Goal: Communication & Community: Ask a question

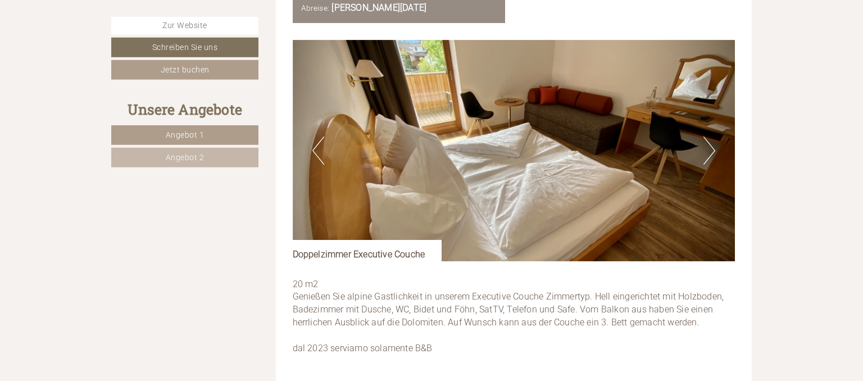
scroll to position [2221, 0]
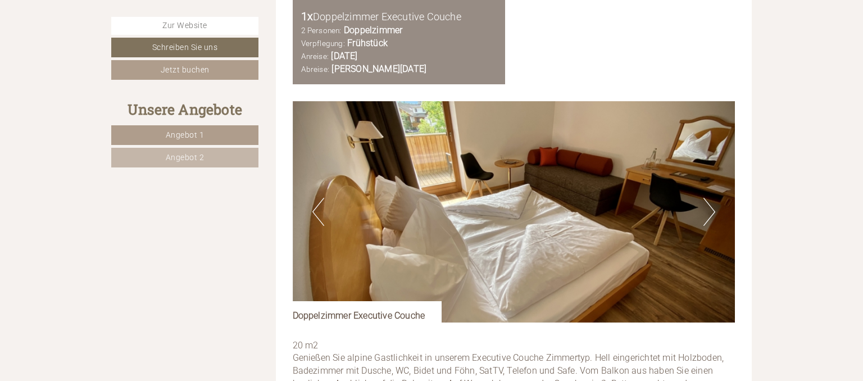
click at [711, 206] on button "Next" at bounding box center [710, 212] width 12 height 28
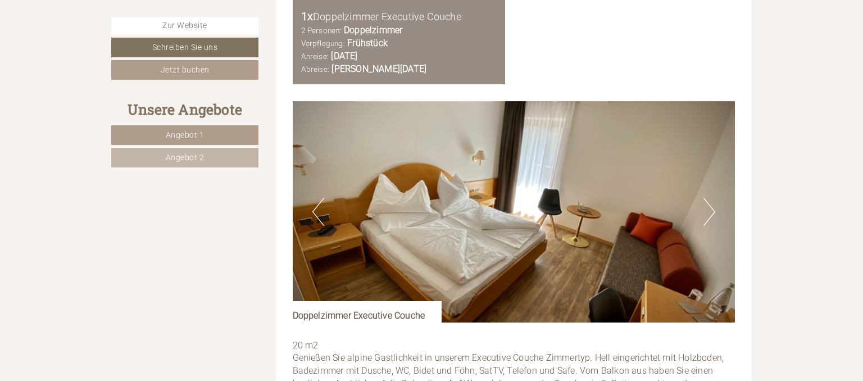
click at [711, 206] on button "Next" at bounding box center [710, 212] width 12 height 28
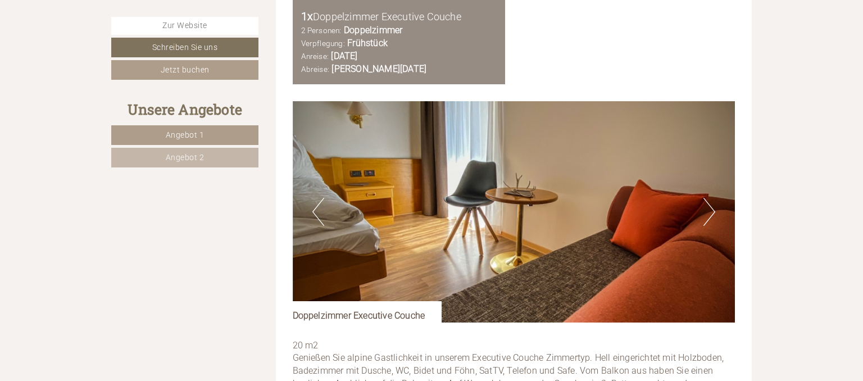
click at [711, 206] on button "Next" at bounding box center [710, 212] width 12 height 28
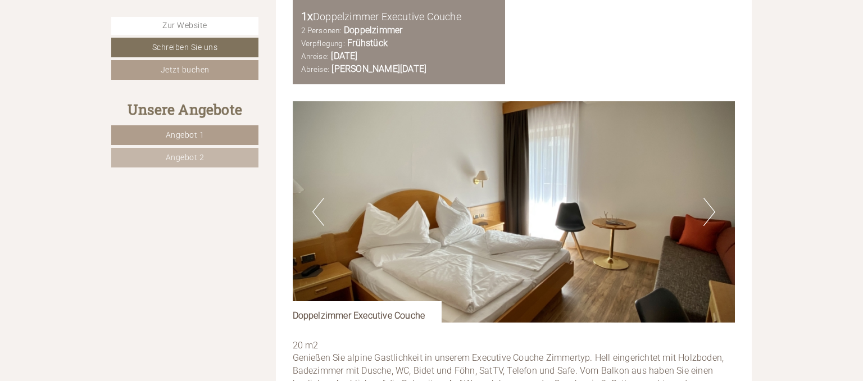
click at [711, 206] on button "Next" at bounding box center [710, 212] width 12 height 28
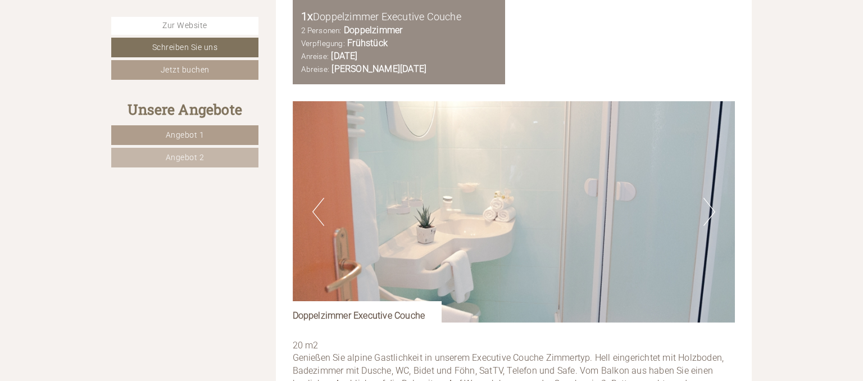
click at [711, 206] on button "Next" at bounding box center [710, 212] width 12 height 28
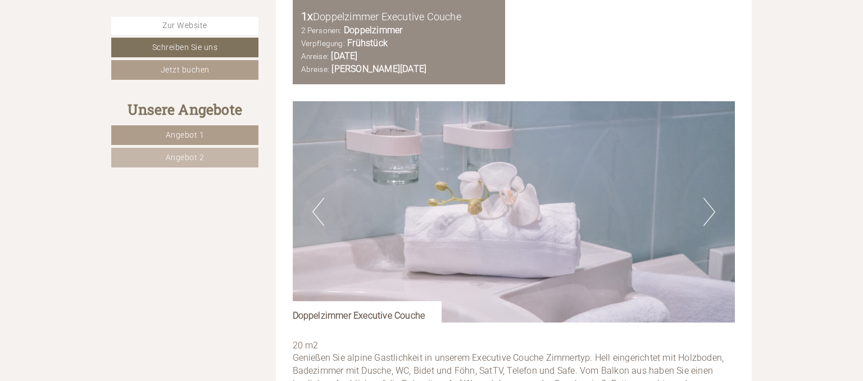
click at [711, 206] on button "Next" at bounding box center [710, 212] width 12 height 28
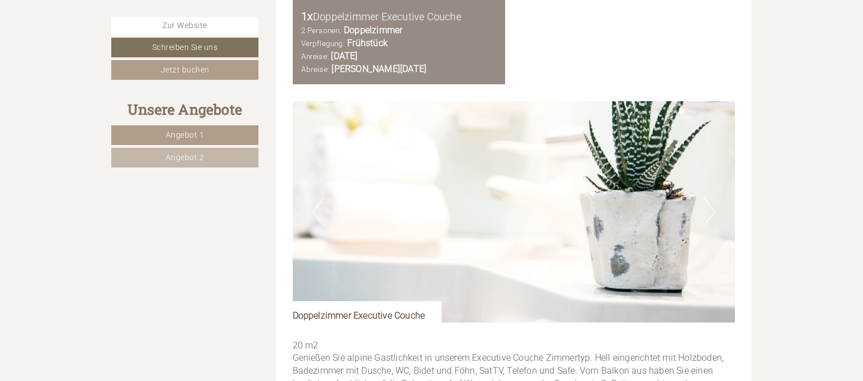
click at [711, 206] on button "Next" at bounding box center [710, 212] width 12 height 28
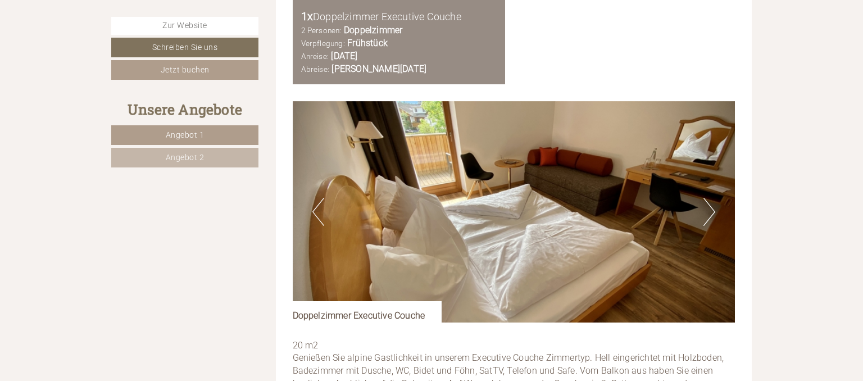
click at [711, 206] on button "Next" at bounding box center [710, 212] width 12 height 28
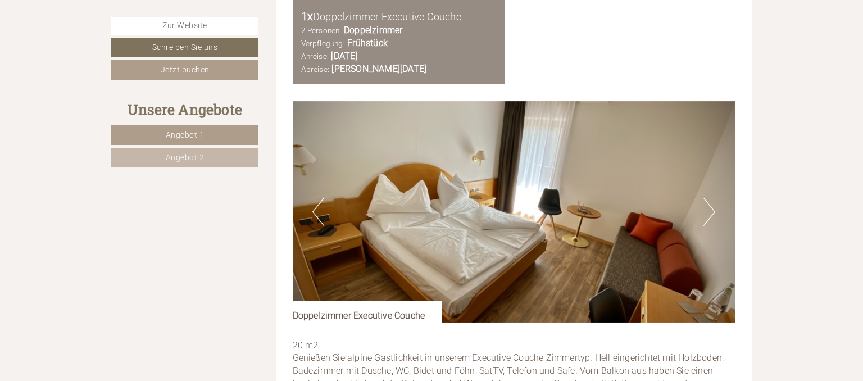
click at [711, 206] on button "Next" at bounding box center [710, 212] width 12 height 28
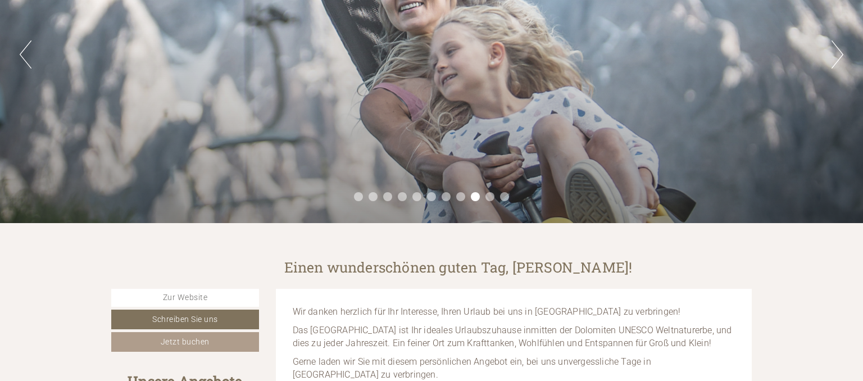
scroll to position [0, 0]
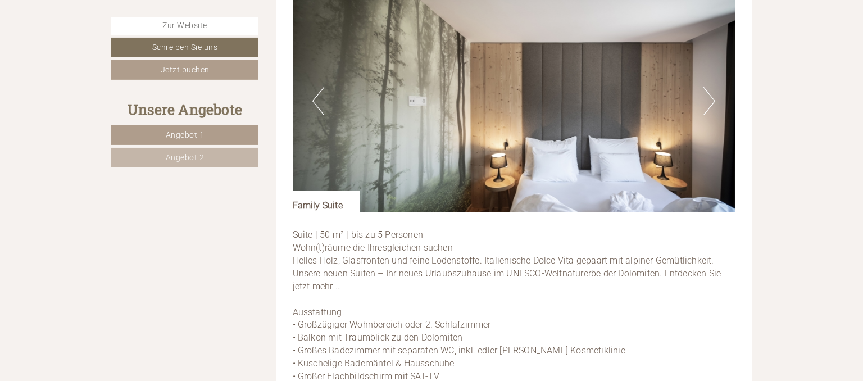
scroll to position [1418, 0]
click at [706, 87] on button "Next" at bounding box center [710, 101] width 12 height 28
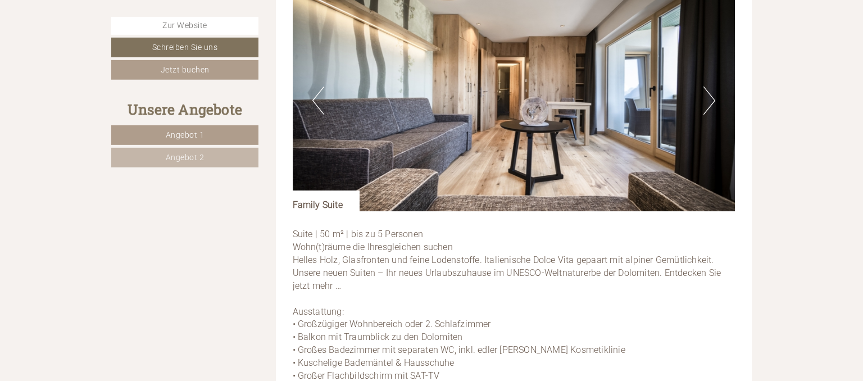
click at [706, 87] on button "Next" at bounding box center [710, 101] width 12 height 28
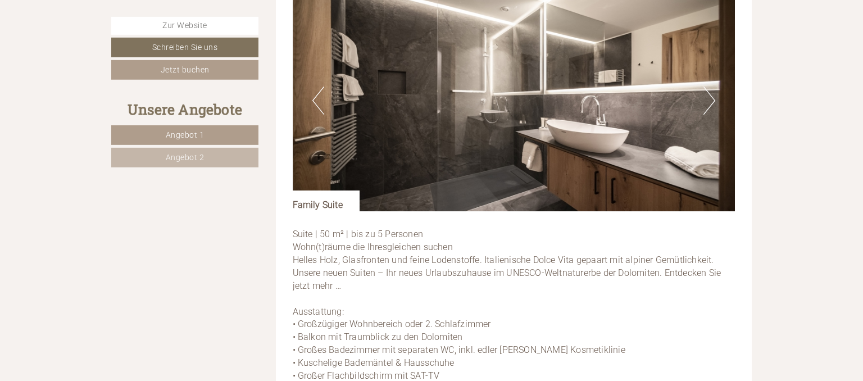
click at [706, 87] on button "Next" at bounding box center [710, 101] width 12 height 28
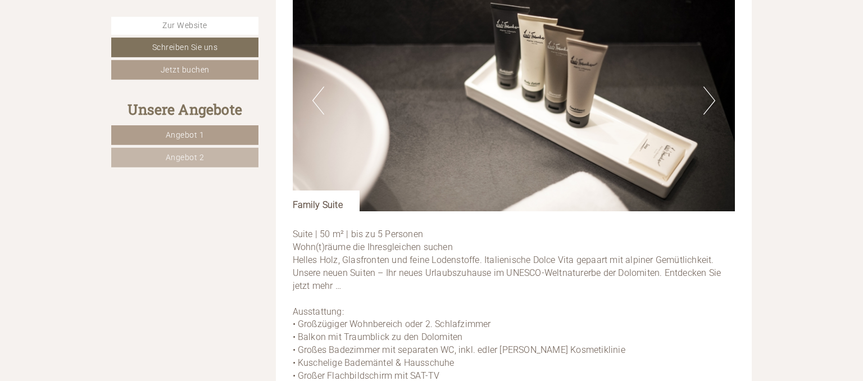
click at [706, 87] on button "Next" at bounding box center [710, 101] width 12 height 28
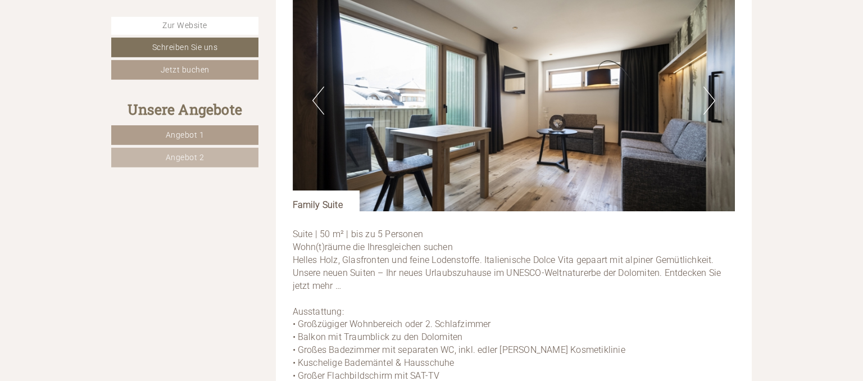
click at [706, 87] on button "Next" at bounding box center [710, 101] width 12 height 28
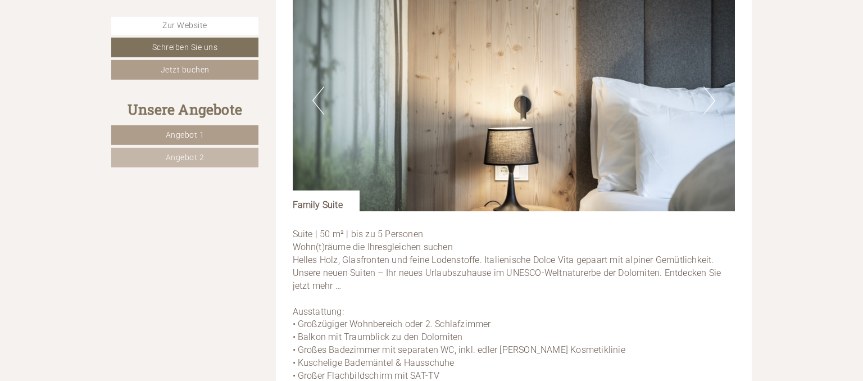
click at [706, 87] on button "Next" at bounding box center [710, 101] width 12 height 28
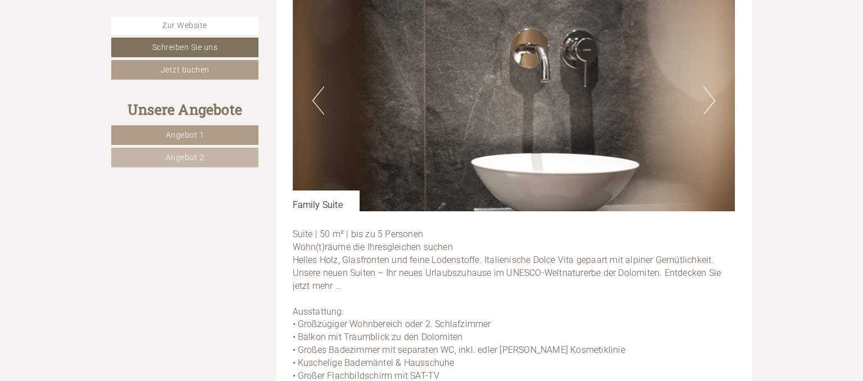
click at [706, 87] on button "Next" at bounding box center [710, 101] width 12 height 28
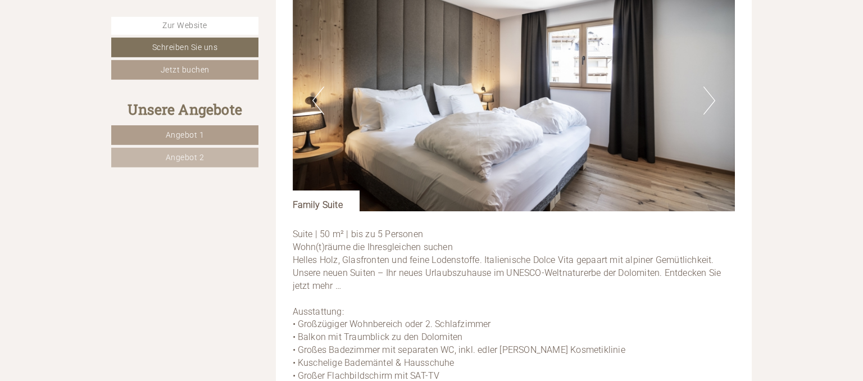
click at [706, 87] on button "Next" at bounding box center [710, 101] width 12 height 28
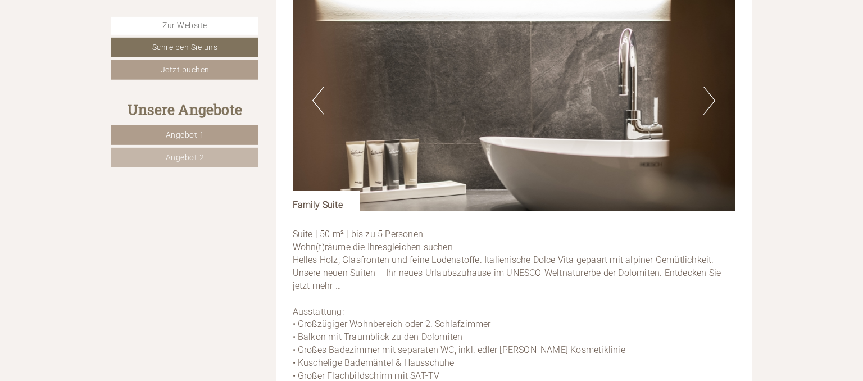
click at [706, 87] on button "Next" at bounding box center [710, 101] width 12 height 28
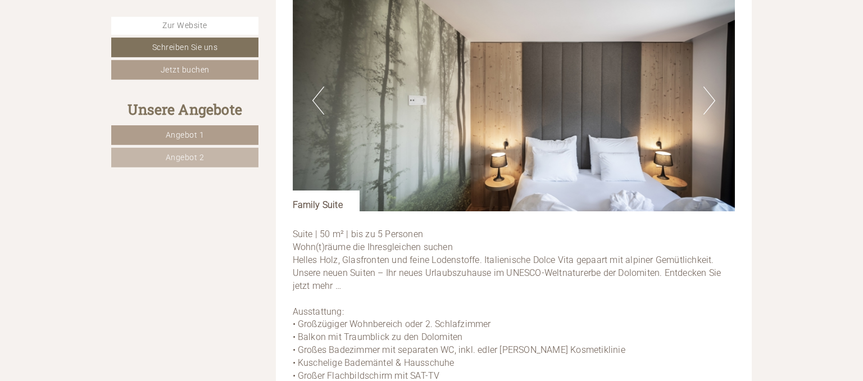
click at [706, 87] on button "Next" at bounding box center [710, 101] width 12 height 28
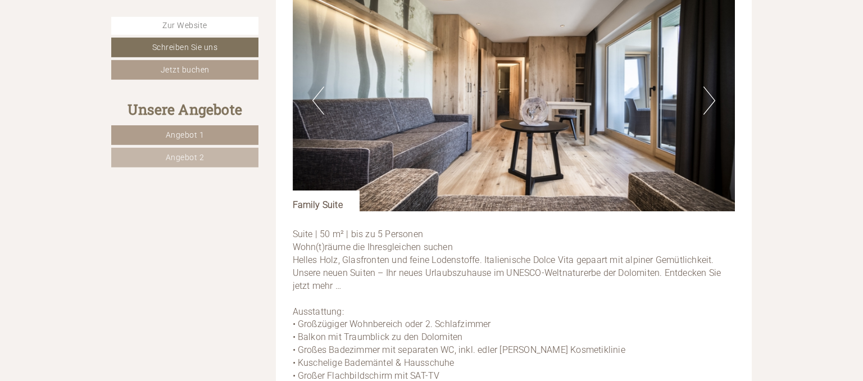
click at [706, 87] on button "Next" at bounding box center [710, 101] width 12 height 28
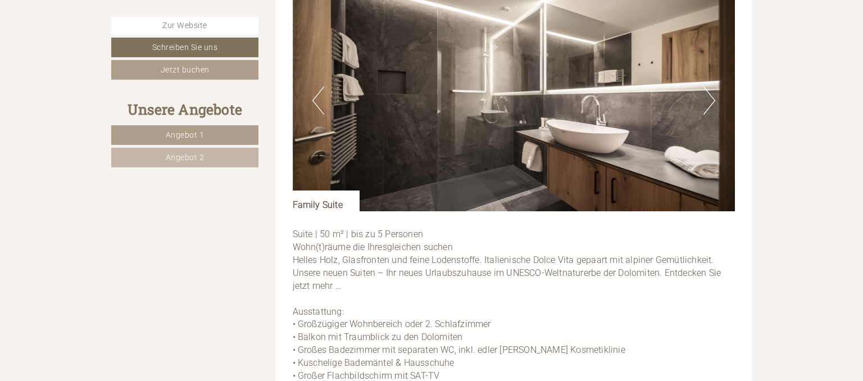
click at [706, 87] on button "Next" at bounding box center [710, 101] width 12 height 28
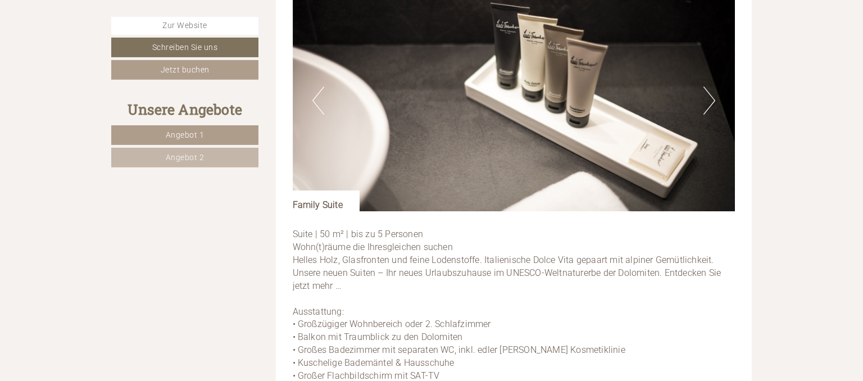
click at [706, 87] on button "Next" at bounding box center [710, 101] width 12 height 28
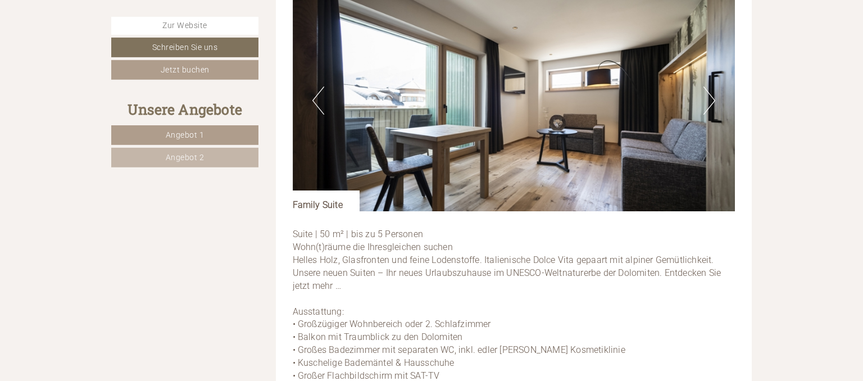
click at [706, 87] on button "Next" at bounding box center [710, 101] width 12 height 28
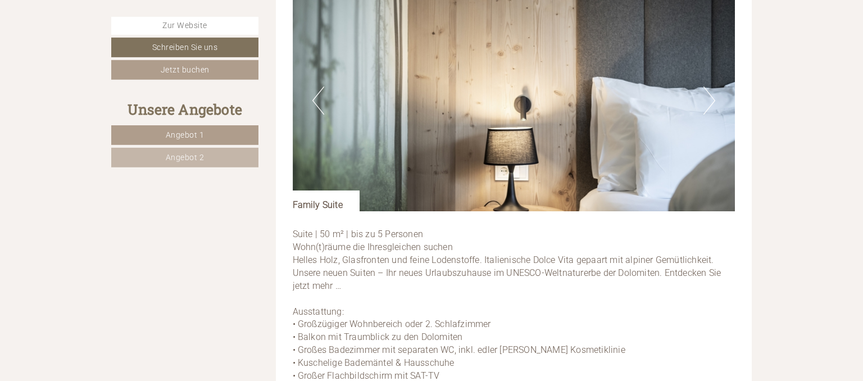
click at [706, 87] on button "Next" at bounding box center [710, 101] width 12 height 28
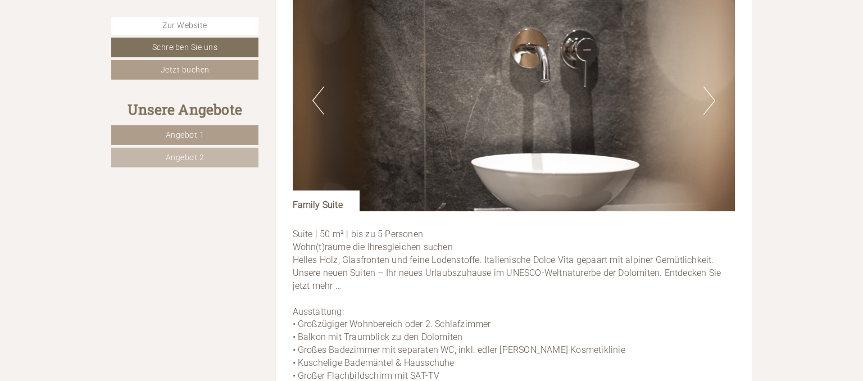
click at [706, 87] on button "Next" at bounding box center [710, 101] width 12 height 28
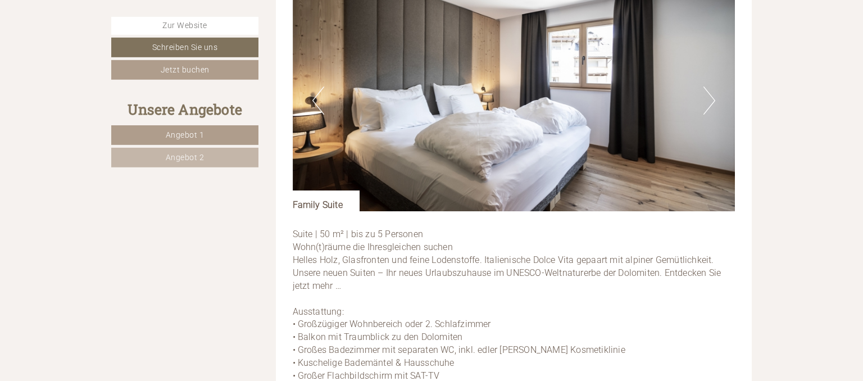
click at [706, 87] on button "Next" at bounding box center [710, 101] width 12 height 28
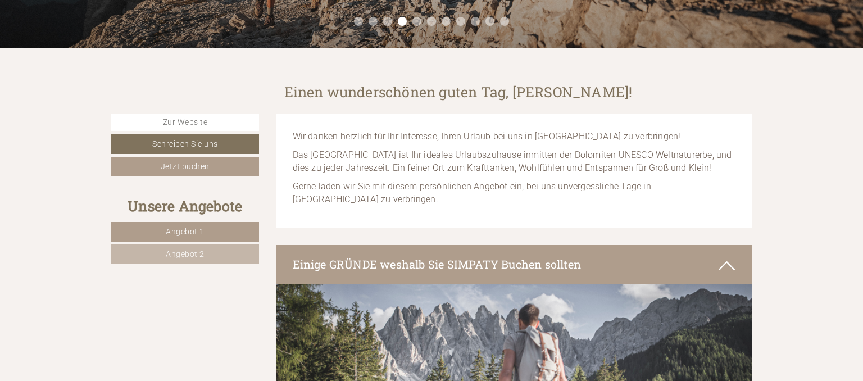
scroll to position [385, 0]
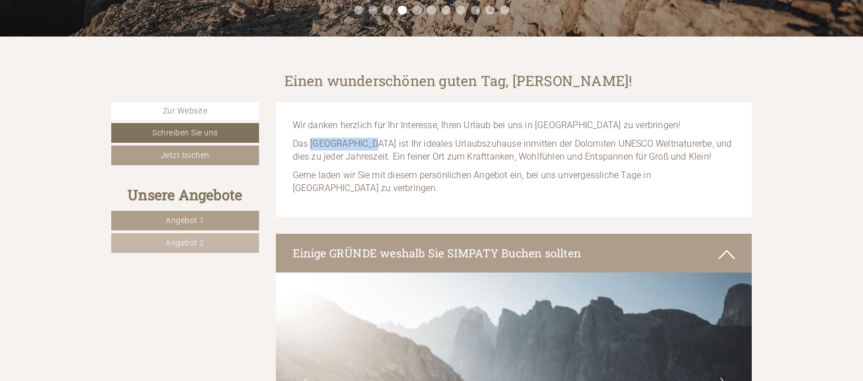
drag, startPoint x: 310, startPoint y: 145, endPoint x: 368, endPoint y: 145, distance: 57.3
click at [368, 145] on p "Das [GEOGRAPHIC_DATA] ist Ihr ideales Urlaubszuhause inmitten der Dolomiten UNE…" at bounding box center [514, 151] width 443 height 26
copy p "Hotel Simpaty"
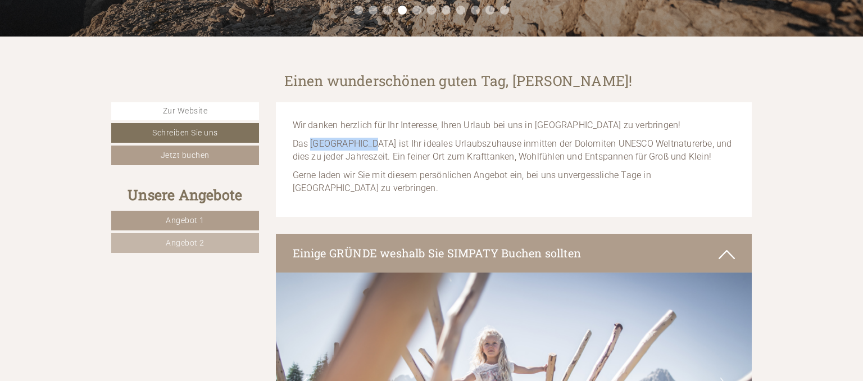
scroll to position [396, 0]
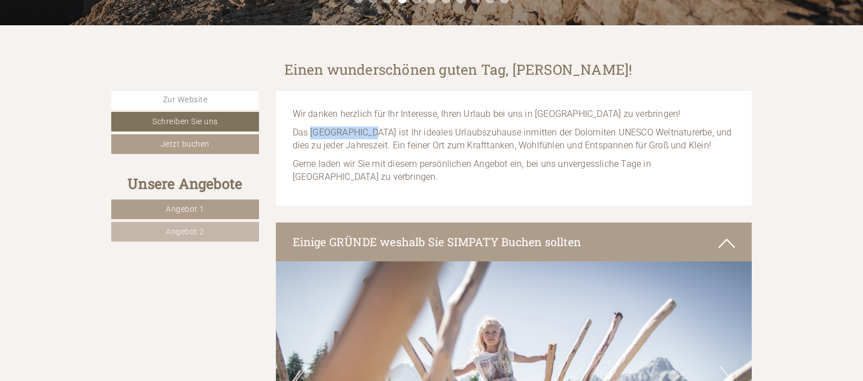
click at [229, 206] on link "Angebot 1" at bounding box center [185, 209] width 148 height 20
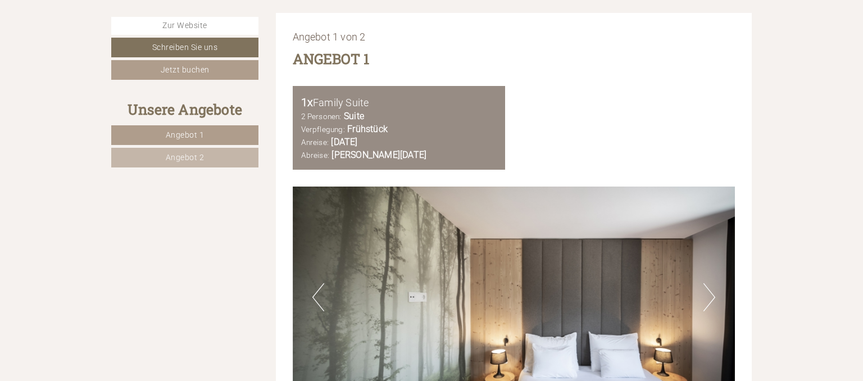
drag, startPoint x: 315, startPoint y: 93, endPoint x: 373, endPoint y: 81, distance: 59.0
click at [373, 94] on div "1x Family Suite" at bounding box center [399, 102] width 196 height 16
copy div "Family Suite"
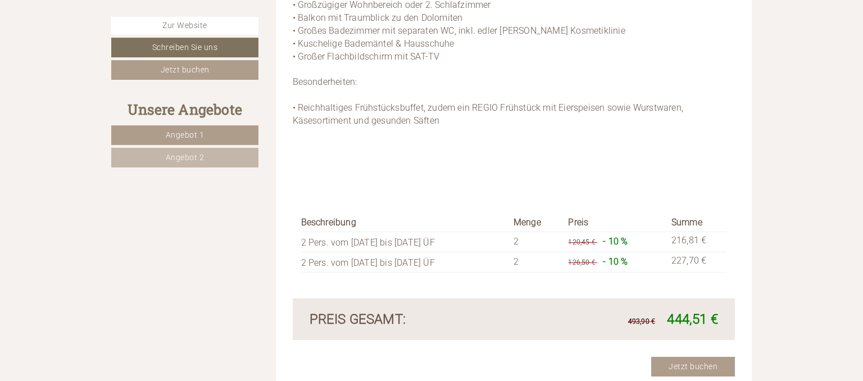
scroll to position [1728, 0]
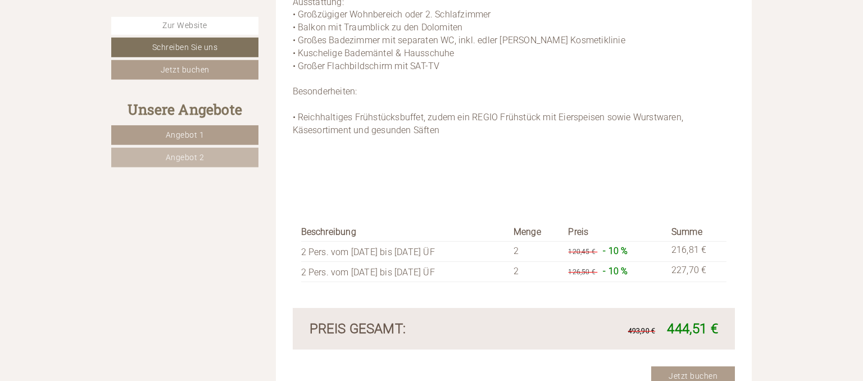
click at [402, 112] on p "Suite | 50 m² | bis zu 5 Personen Wohn(t)räume die Ihresgleichen suchen Helles …" at bounding box center [514, 47] width 443 height 257
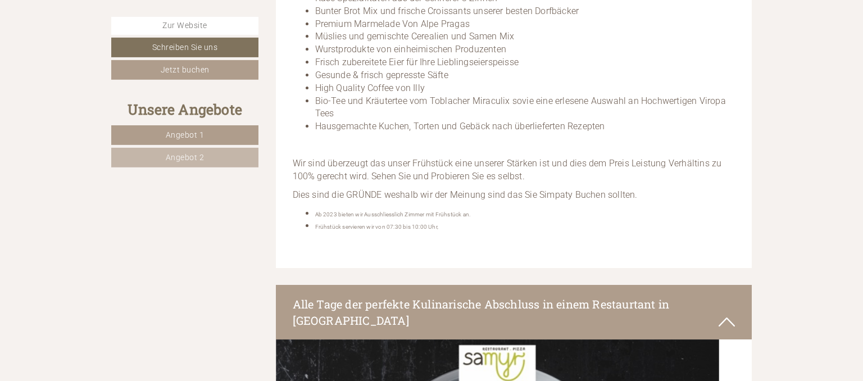
scroll to position [2954, 0]
click at [196, 155] on span "Angebot 2" at bounding box center [185, 157] width 39 height 9
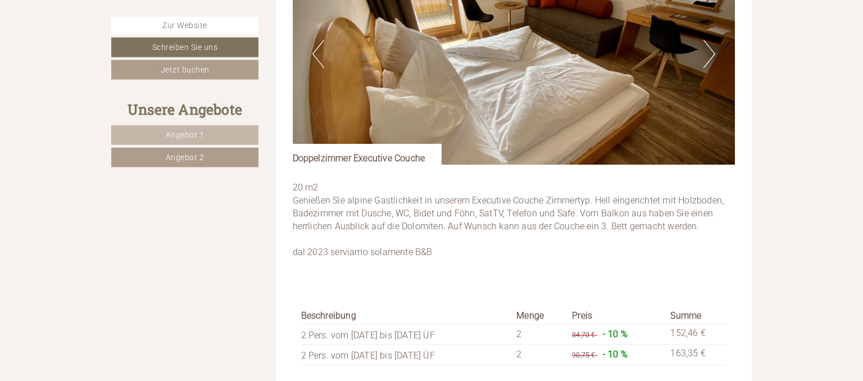
scroll to position [1506, 0]
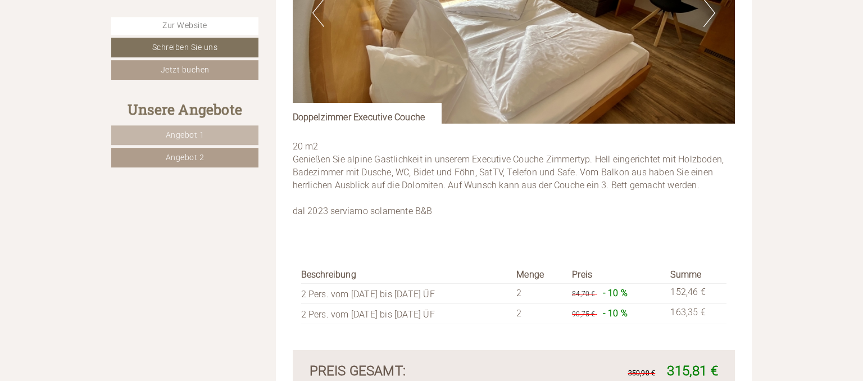
click at [421, 106] on div "Doppelzimmer Executive Couche" at bounding box center [367, 113] width 149 height 21
copy div "Couche"
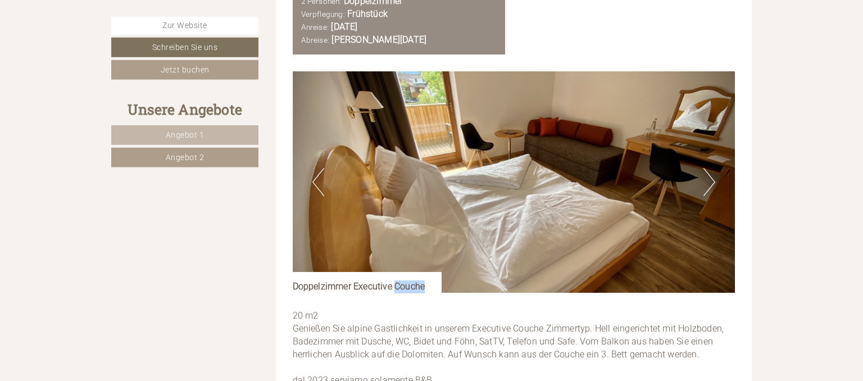
scroll to position [1337, 0]
click at [398, 272] on div "Doppelzimmer Executive Couche" at bounding box center [367, 282] width 149 height 21
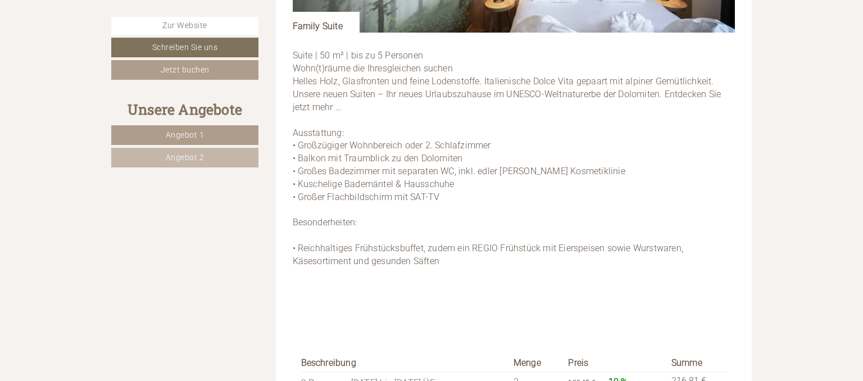
scroll to position [1676, 0]
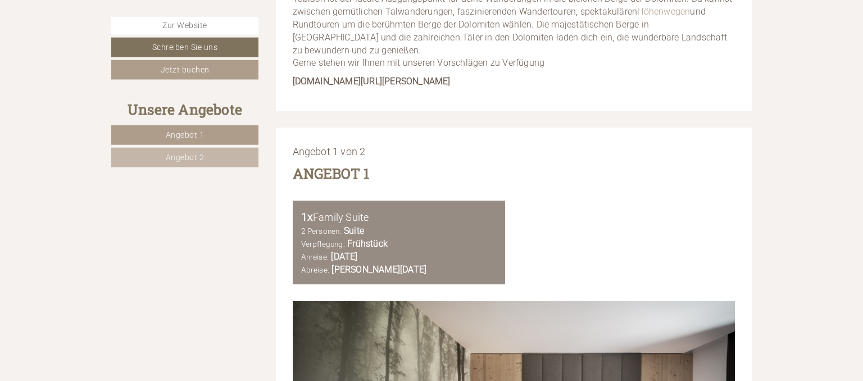
scroll to position [1166, 0]
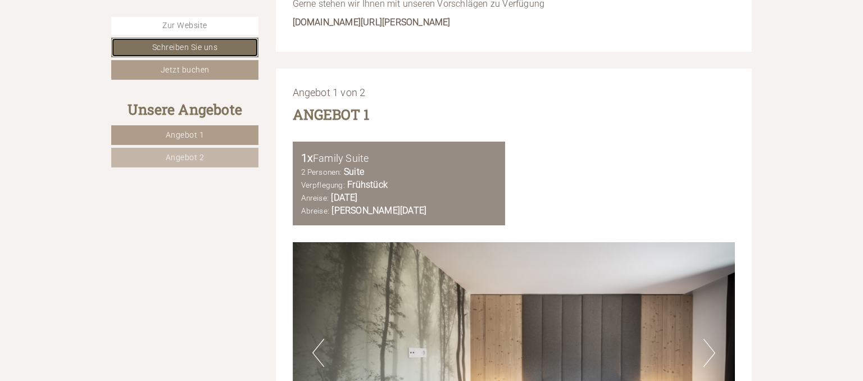
click at [208, 49] on link "Schreiben Sie uns" at bounding box center [184, 48] width 147 height 20
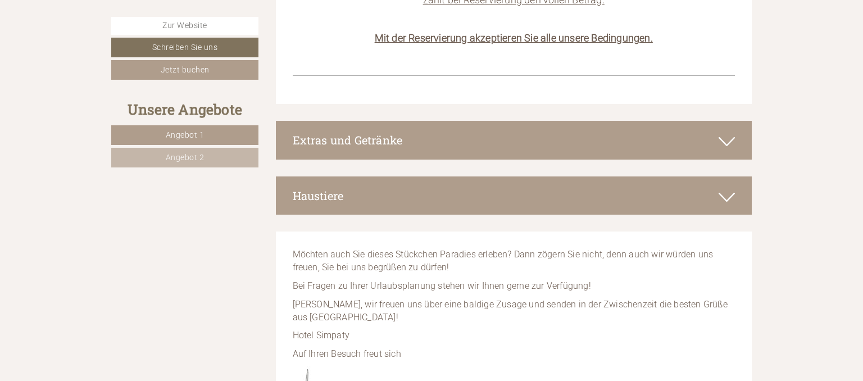
scroll to position [7221, 0]
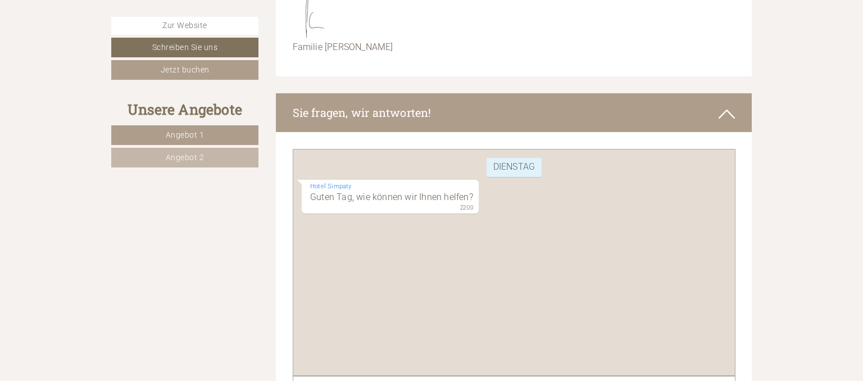
paste textarea "**********"
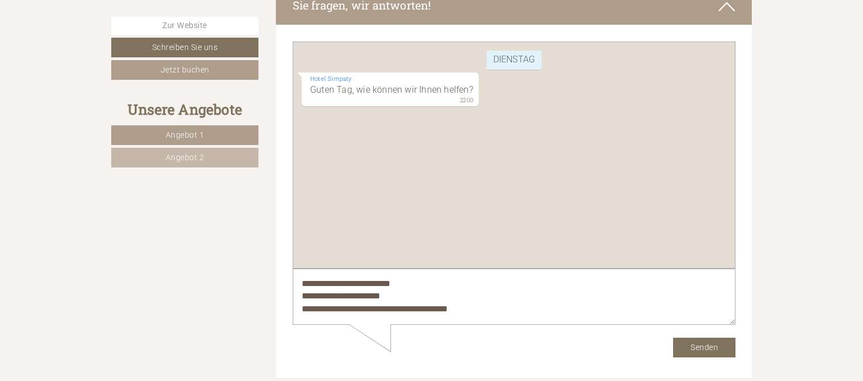
scroll to position [7396, 0]
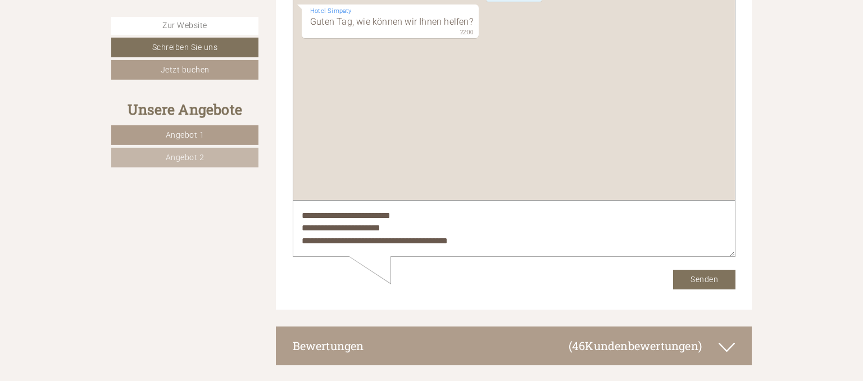
paste textarea "**********"
click at [575, 244] on textarea "**********" at bounding box center [513, 229] width 443 height 57
click at [564, 243] on textarea "**********" at bounding box center [513, 229] width 443 height 57
click at [375, 242] on textarea "**********" at bounding box center [513, 229] width 443 height 57
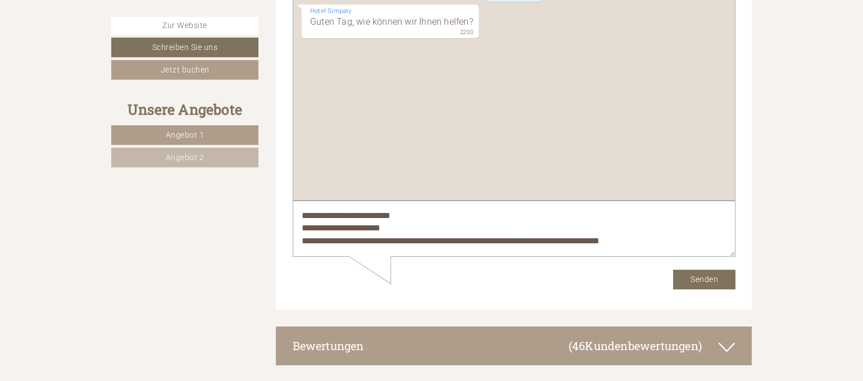
click at [652, 246] on textarea "**********" at bounding box center [513, 229] width 443 height 57
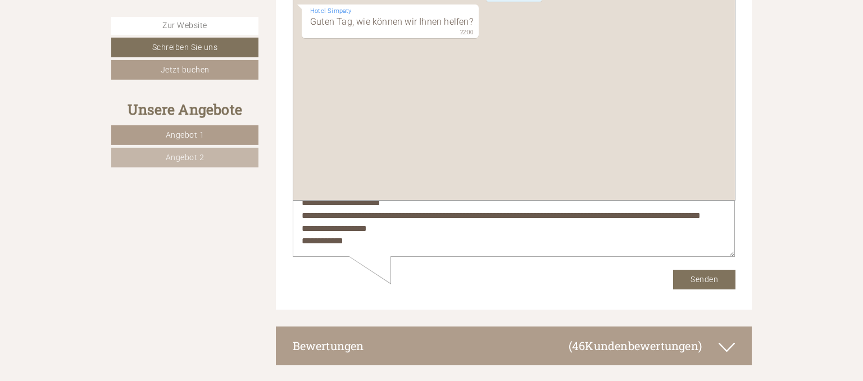
scroll to position [43, 0]
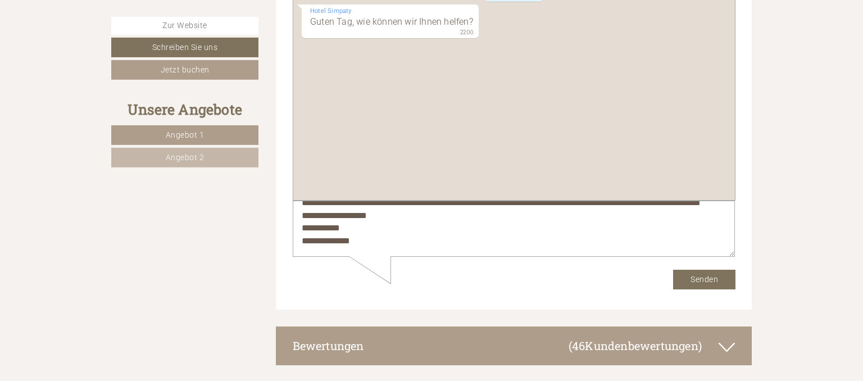
click at [389, 226] on textarea "**********" at bounding box center [513, 229] width 442 height 56
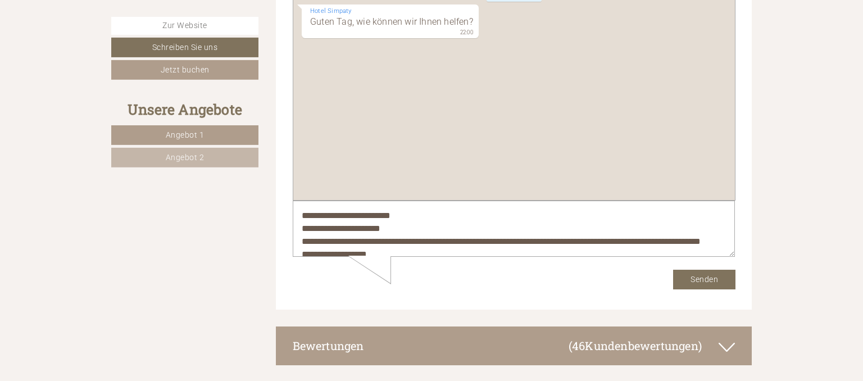
scroll to position [9, 0]
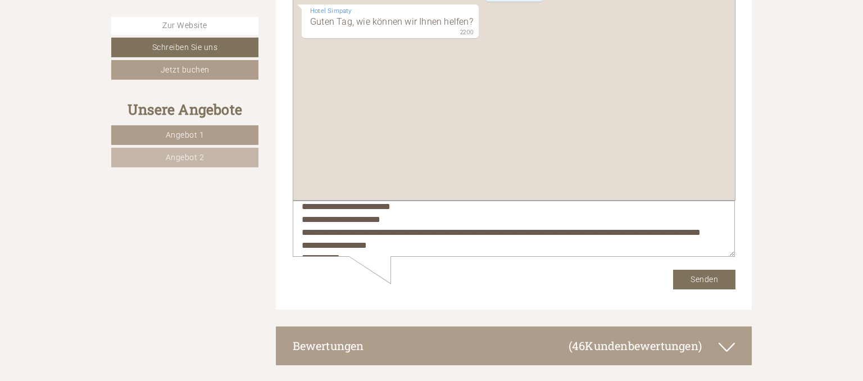
click at [393, 223] on textarea "**********" at bounding box center [513, 229] width 442 height 56
click at [344, 232] on textarea "**********" at bounding box center [513, 229] width 442 height 56
click at [502, 233] on textarea "**********" at bounding box center [513, 229] width 442 height 56
click at [664, 234] on textarea "**********" at bounding box center [513, 229] width 442 height 56
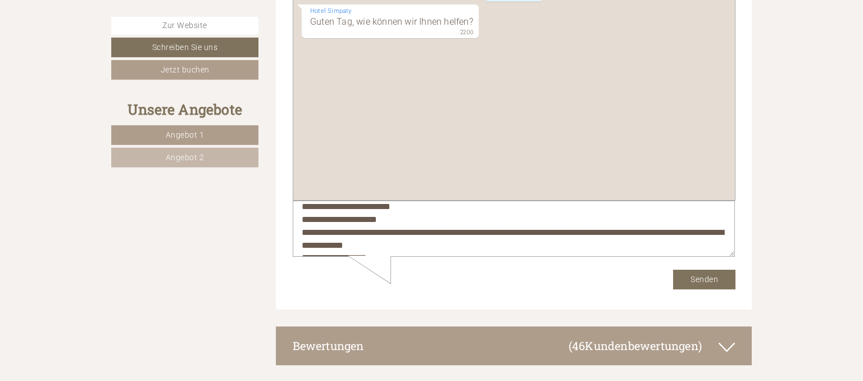
click at [361, 247] on textarea "**********" at bounding box center [513, 229] width 442 height 56
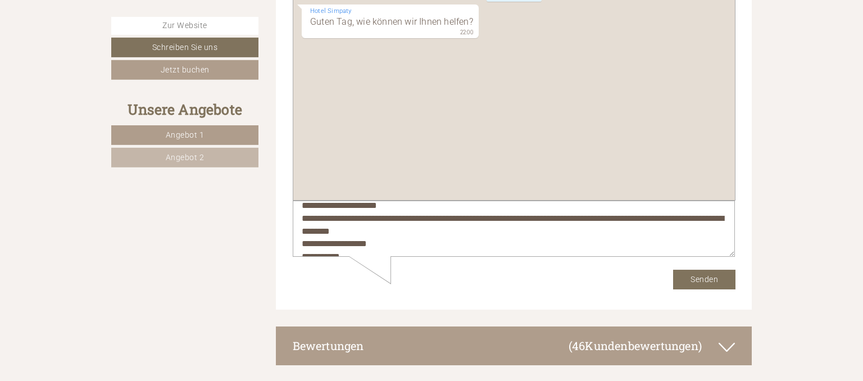
scroll to position [25, 0]
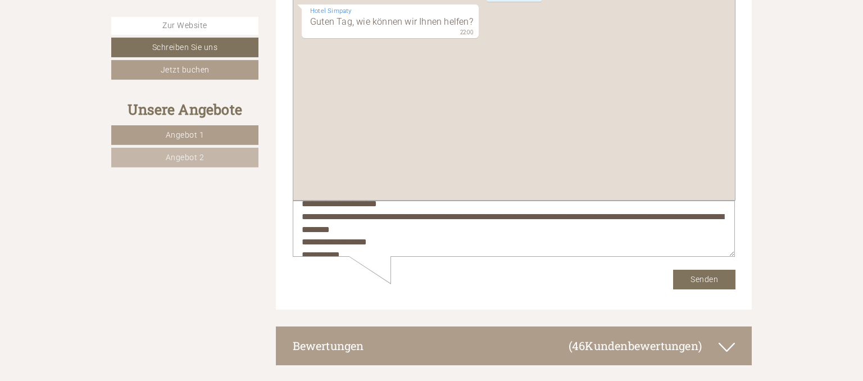
click at [439, 231] on textarea "**********" at bounding box center [513, 229] width 442 height 56
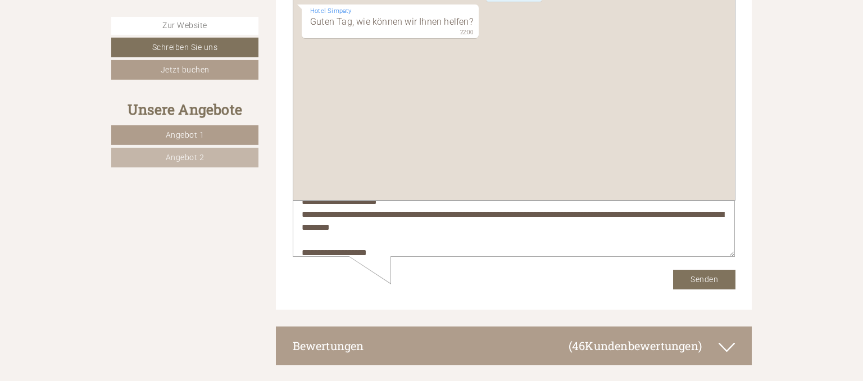
scroll to position [13, 0]
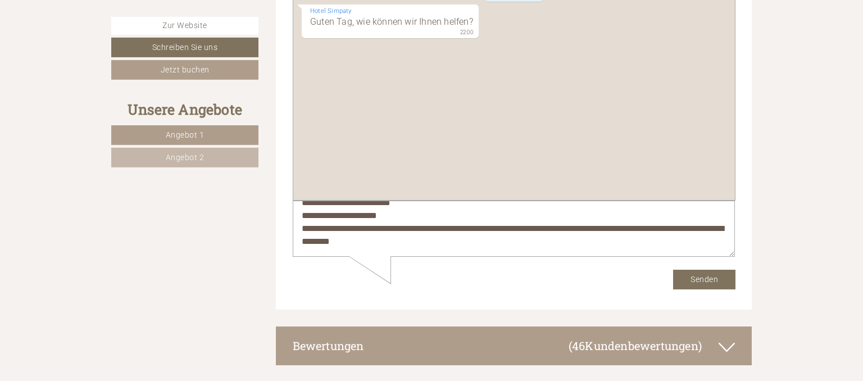
type textarea "**********"
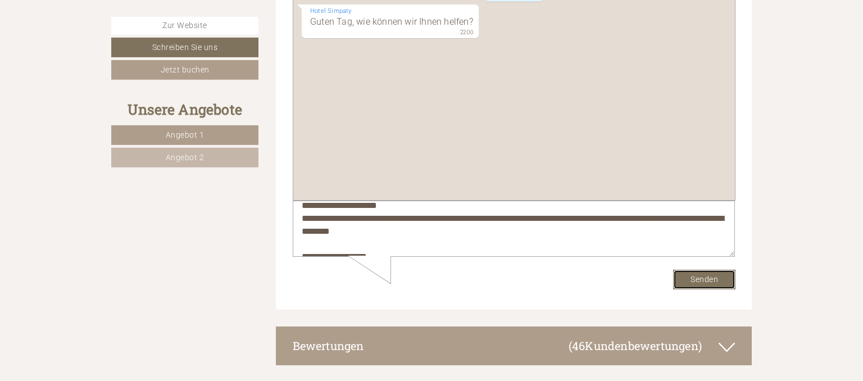
click at [695, 279] on button "Senden" at bounding box center [704, 280] width 62 height 20
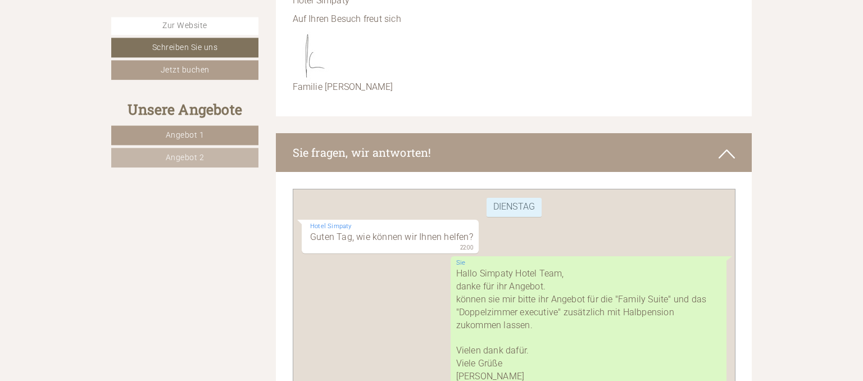
scroll to position [7176, 0]
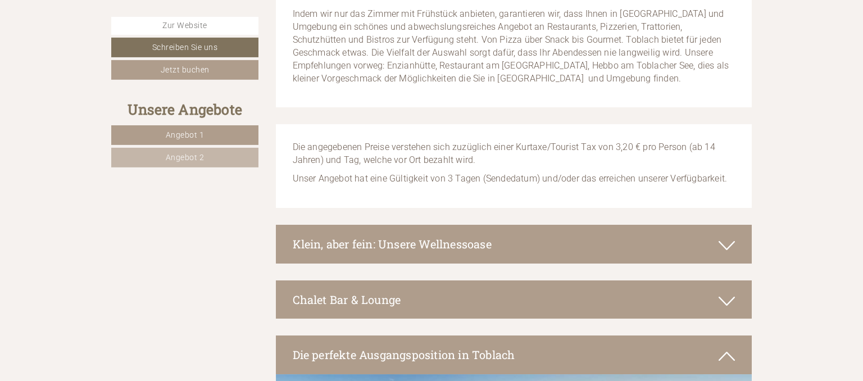
scroll to position [4297, 0]
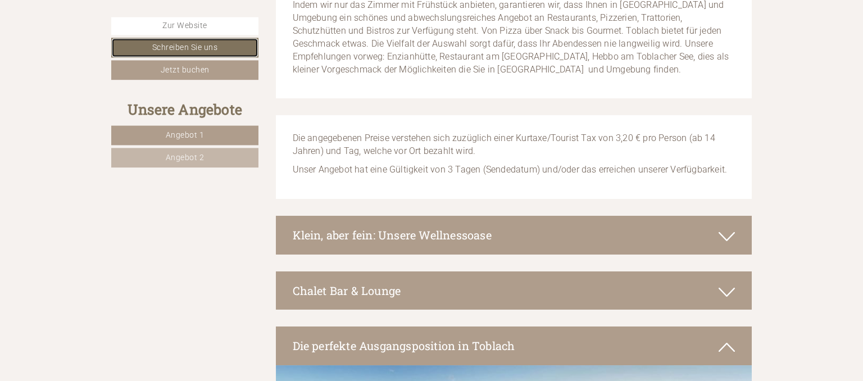
click at [212, 52] on link "Schreiben Sie uns" at bounding box center [184, 48] width 147 height 20
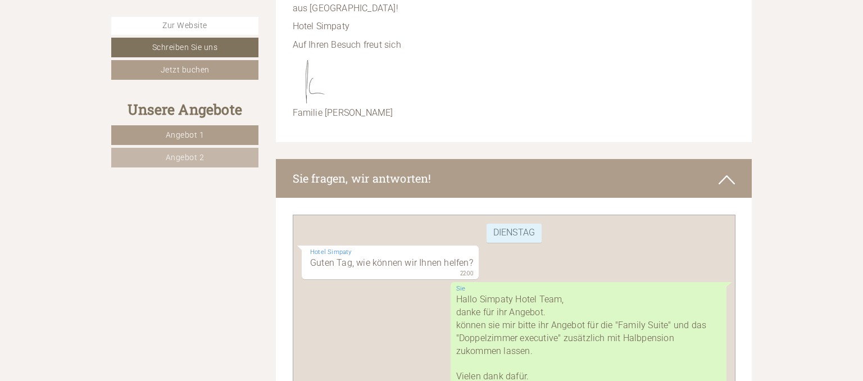
scroll to position [7221, 0]
